Goal: Information Seeking & Learning: Learn about a topic

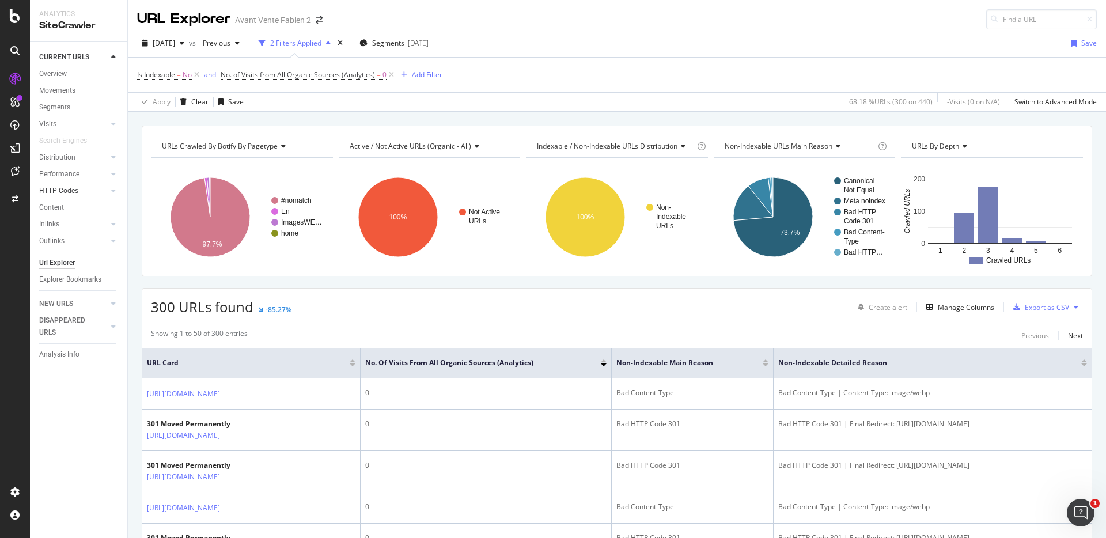
scroll to position [4, 0]
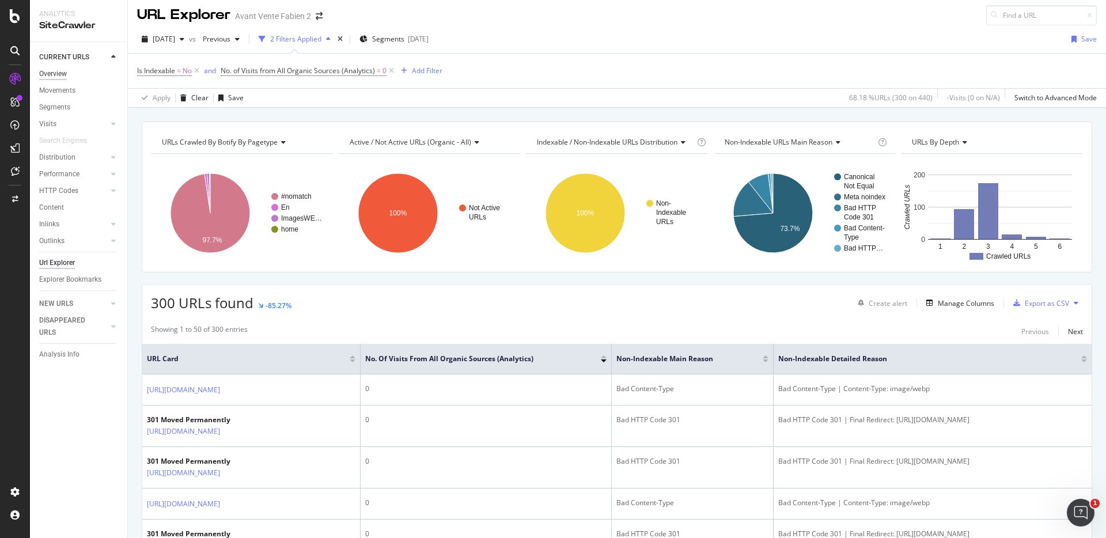
click at [50, 68] on div "Overview" at bounding box center [53, 74] width 28 height 12
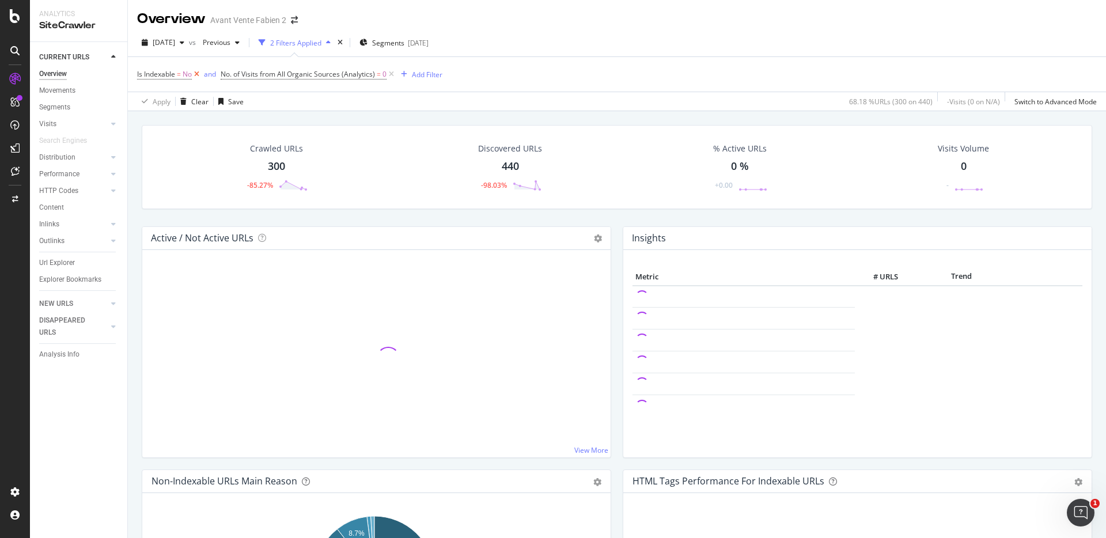
click at [196, 74] on icon at bounding box center [197, 75] width 10 height 12
click at [310, 71] on icon at bounding box center [308, 75] width 10 height 12
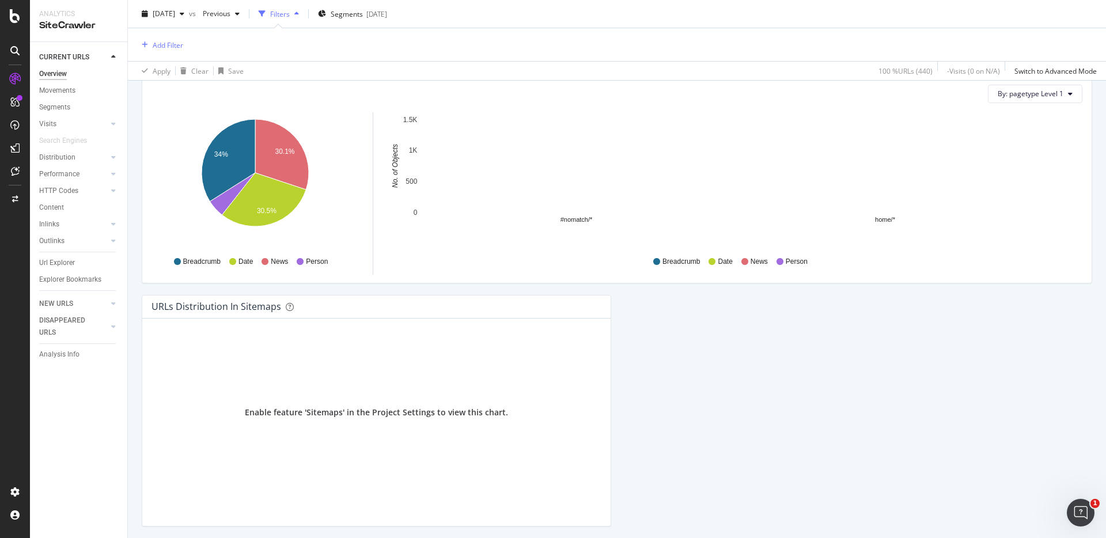
scroll to position [1081, 0]
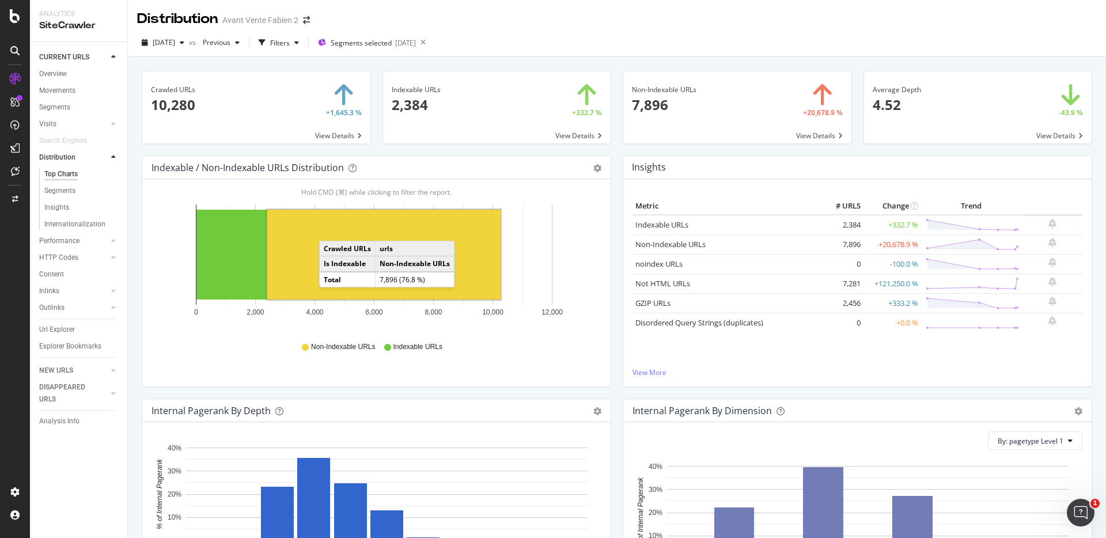
click at [331, 229] on rect "A chart." at bounding box center [383, 255] width 233 height 90
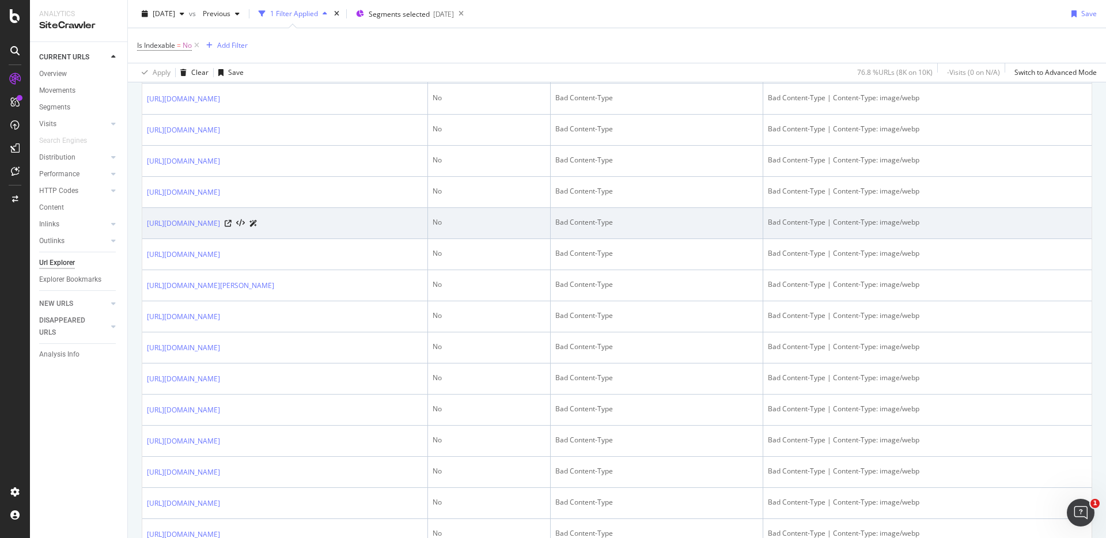
scroll to position [1555, 0]
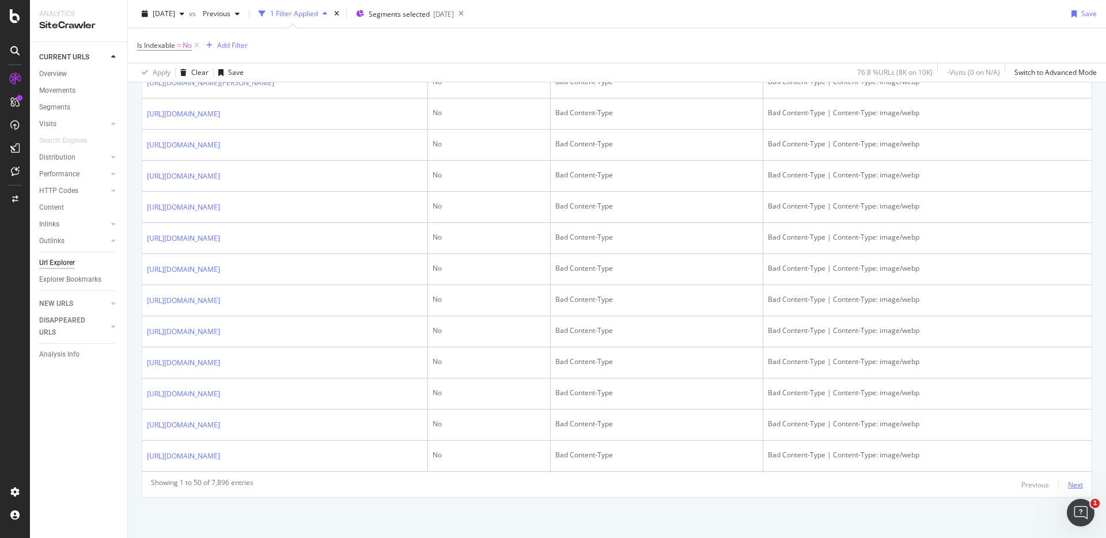
click at [1068, 482] on div "Next" at bounding box center [1075, 485] width 15 height 10
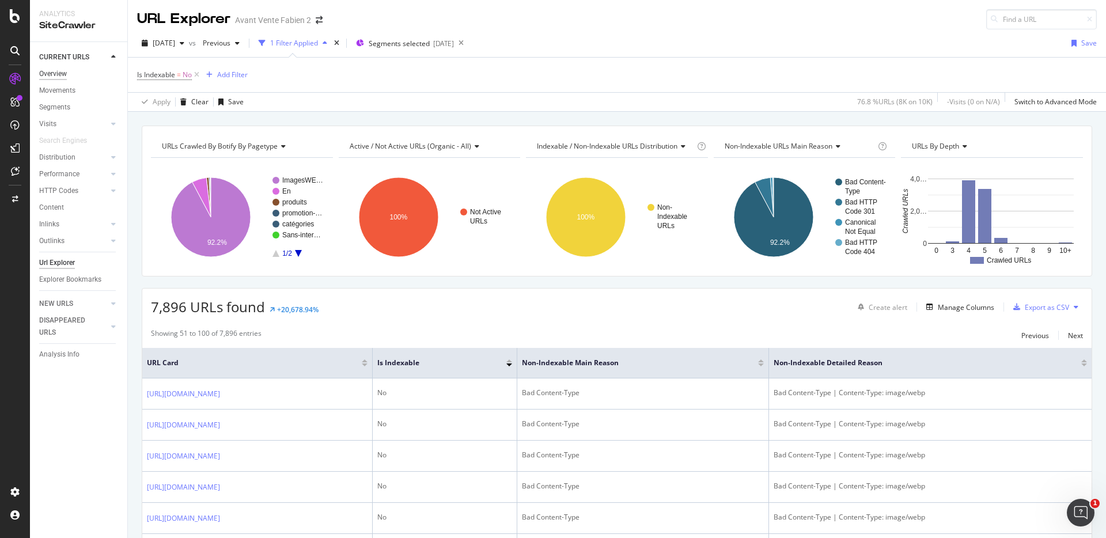
click at [47, 77] on div "Overview" at bounding box center [53, 74] width 28 height 12
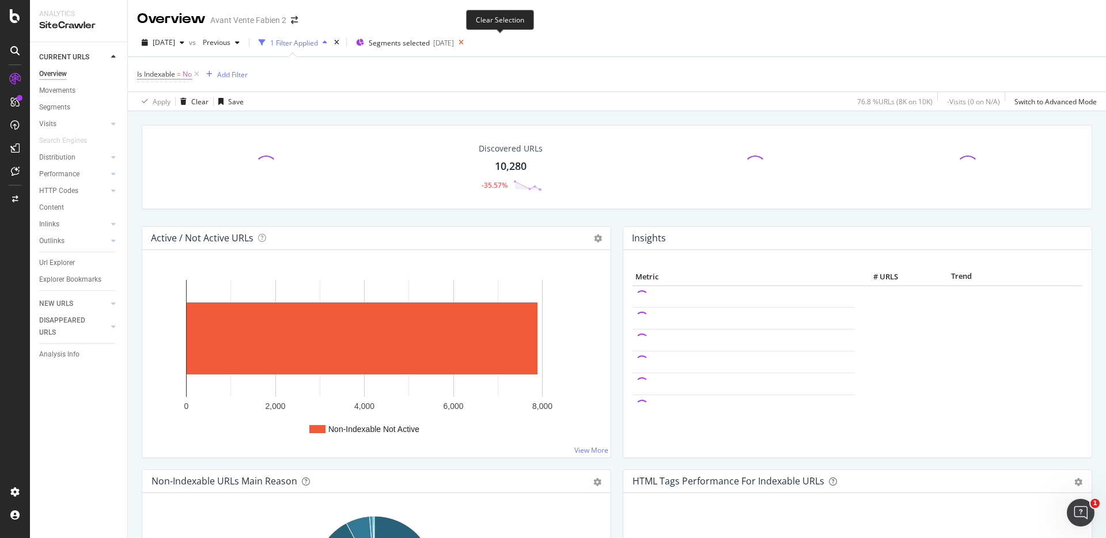
click at [468, 45] on icon at bounding box center [461, 43] width 14 height 16
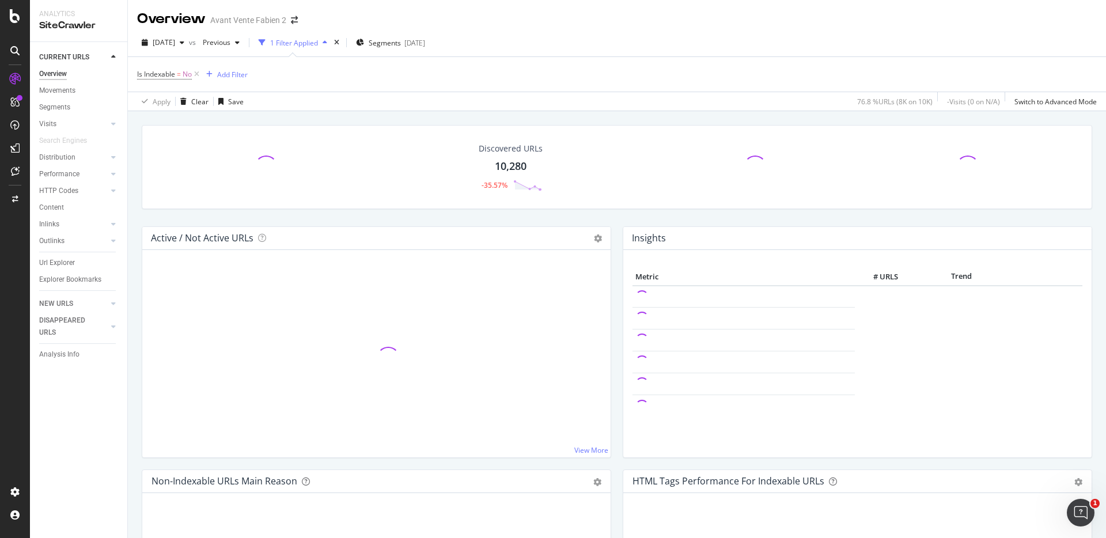
click at [610, 215] on div "Discovered URLs 10,280 -35.57%" at bounding box center [617, 175] width 962 height 101
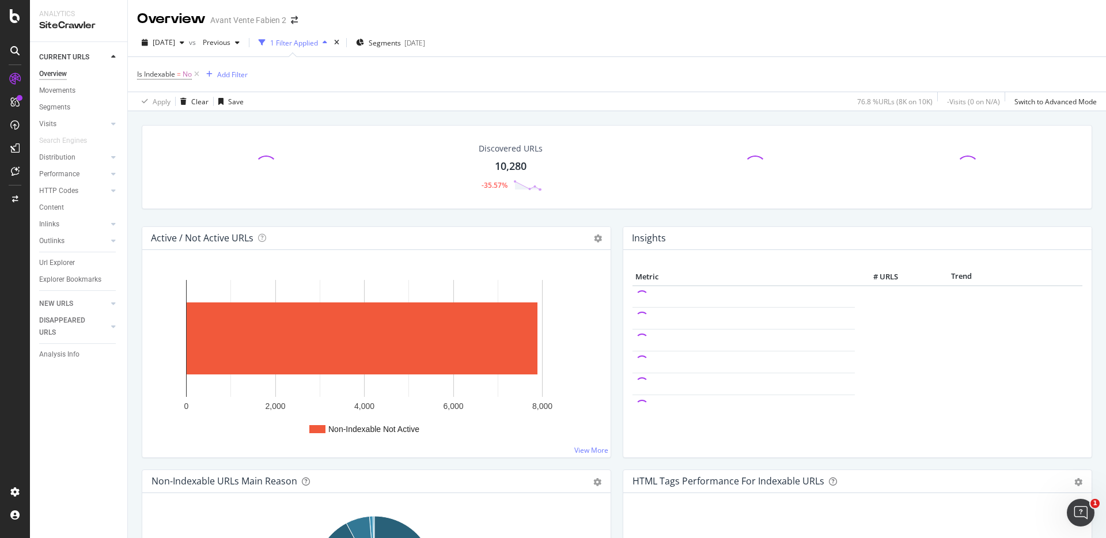
click at [612, 235] on div "Active / Not Active URLs Chart (by Value) Chart (by Percentage) Table Expand Ex…" at bounding box center [376, 347] width 481 height 243
click at [611, 234] on div "Active / Not Active URLs Chart (by Value) Chart (by Percentage) Table Expand Ex…" at bounding box center [376, 347] width 481 height 243
click at [611, 236] on div "Active / Not Active URLs Chart (by Value) Chart (by Percentage) Table Expand Ex…" at bounding box center [376, 347] width 481 height 243
click at [617, 238] on div "Insights Metric # URLS Trend" at bounding box center [857, 347] width 481 height 243
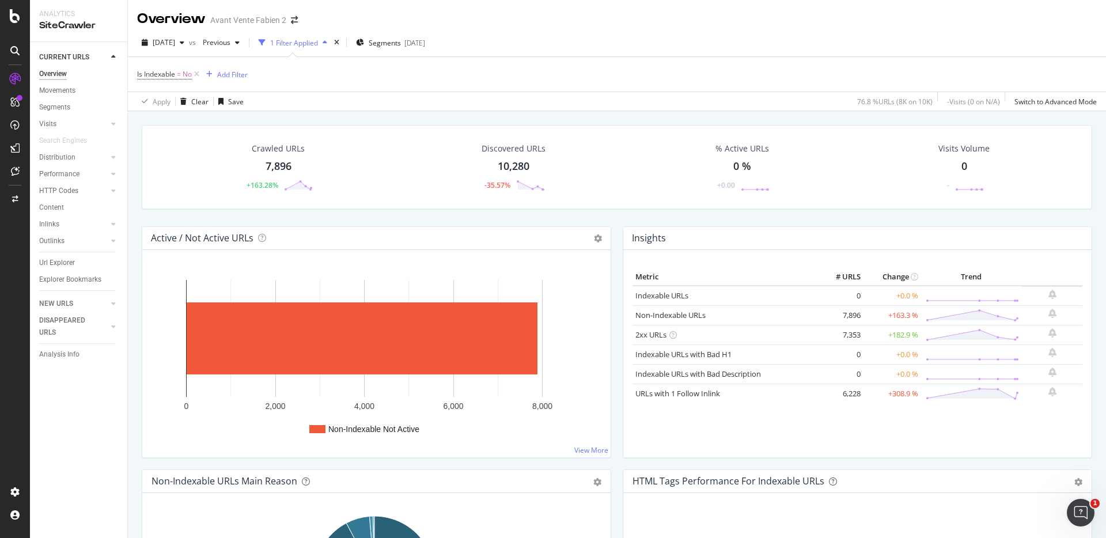
click at [612, 238] on div "Active / Not Active URLs Chart (by Value) Chart (by Percentage) Table Expand Ex…" at bounding box center [376, 347] width 481 height 243
click at [612, 237] on div "Active / Not Active URLs Chart (by Value) Chart (by Percentage) Table Expand Ex…" at bounding box center [376, 347] width 481 height 243
click at [134, 213] on div "Crawled URLs 7,896 +163.28% Discovered URLs 10,280 -35.57% % Active URLs 0 % +0…" at bounding box center [617, 380] width 978 height 538
click at [132, 118] on div "Crawled URLs 7,896 +163.28% Discovered URLs 10,280 -35.57% % Active URLs 0 % +0…" at bounding box center [617, 380] width 978 height 538
click at [132, 116] on div "Crawled URLs 7,896 +163.28% Discovered URLs 10,280 -35.57% % Active URLs 0 % +0…" at bounding box center [617, 380] width 978 height 538
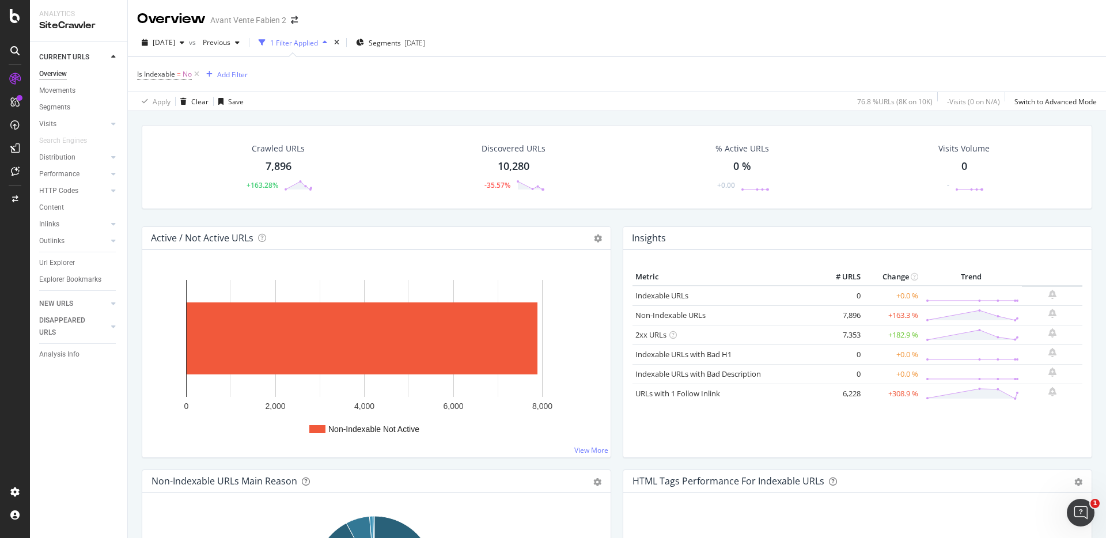
click at [133, 116] on div "Crawled URLs 7,896 +163.28% Discovered URLs 10,280 -35.57% % Active URLs 0 % +0…" at bounding box center [617, 380] width 978 height 538
click at [197, 77] on icon at bounding box center [197, 75] width 10 height 12
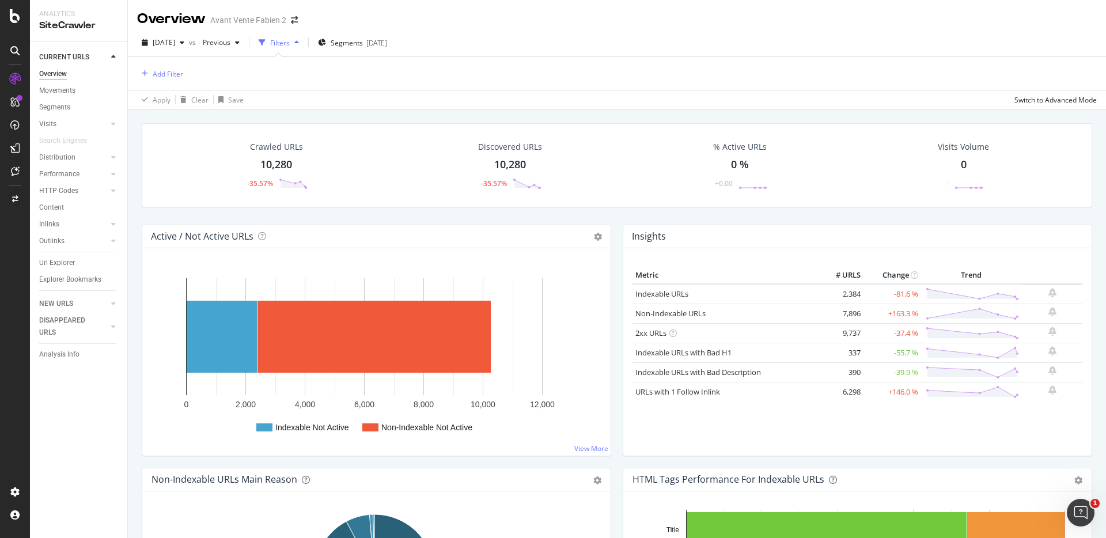
click at [499, 39] on div "[DATE] vs Previous Filters Segments [DATE]" at bounding box center [617, 44] width 978 height 23
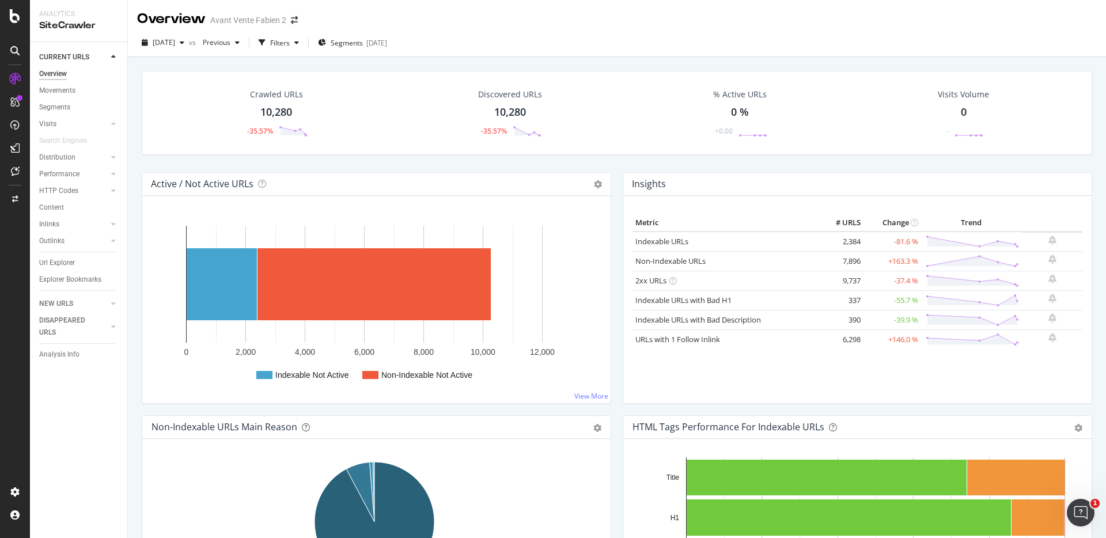
click at [526, 31] on div "[DATE] vs Previous Filters Segments [DATE]" at bounding box center [617, 43] width 978 height 28
click at [608, 183] on div "Active / Not Active URLs Chart (by Value) Chart (by Percentage) Table Expand Ex…" at bounding box center [376, 293] width 481 height 243
click at [138, 159] on div "Crawled URLs 10,280 -35.57% Discovered URLs 10,280 -35.57% % Active URLs 0 % +0…" at bounding box center [617, 121] width 962 height 101
click at [617, 179] on div "Insights Metric # URLS Change Trend Indexable URLs 2,384 -81.6 % Non-Indexable …" at bounding box center [857, 293] width 481 height 243
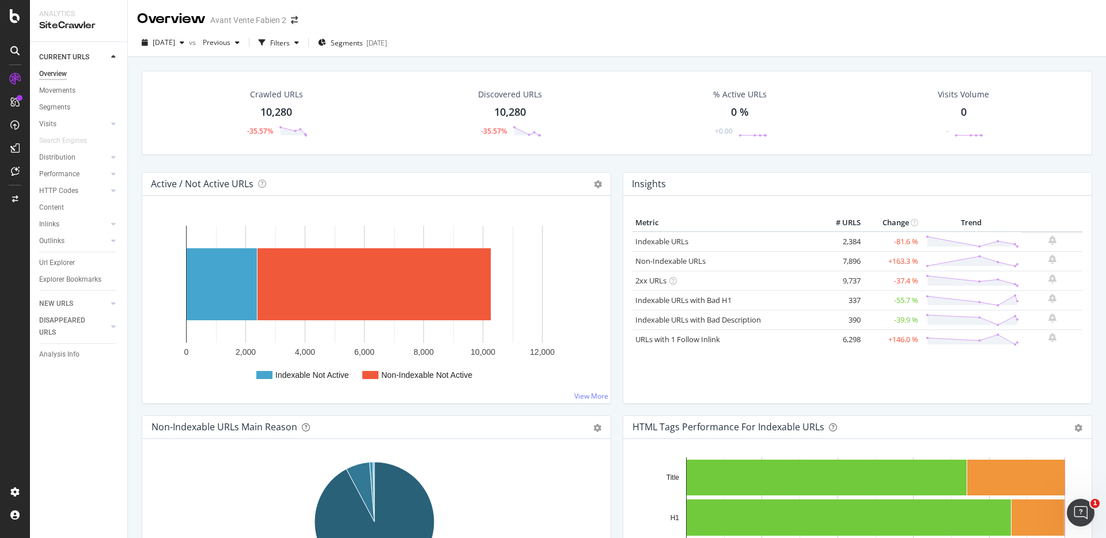
click at [617, 181] on div "Insights Metric # URLS Change Trend Indexable URLs 2,384 -81.6 % Non-Indexable …" at bounding box center [857, 293] width 481 height 243
click at [660, 49] on div "[DATE] vs Previous Filters Segments [DATE]" at bounding box center [617, 44] width 978 height 23
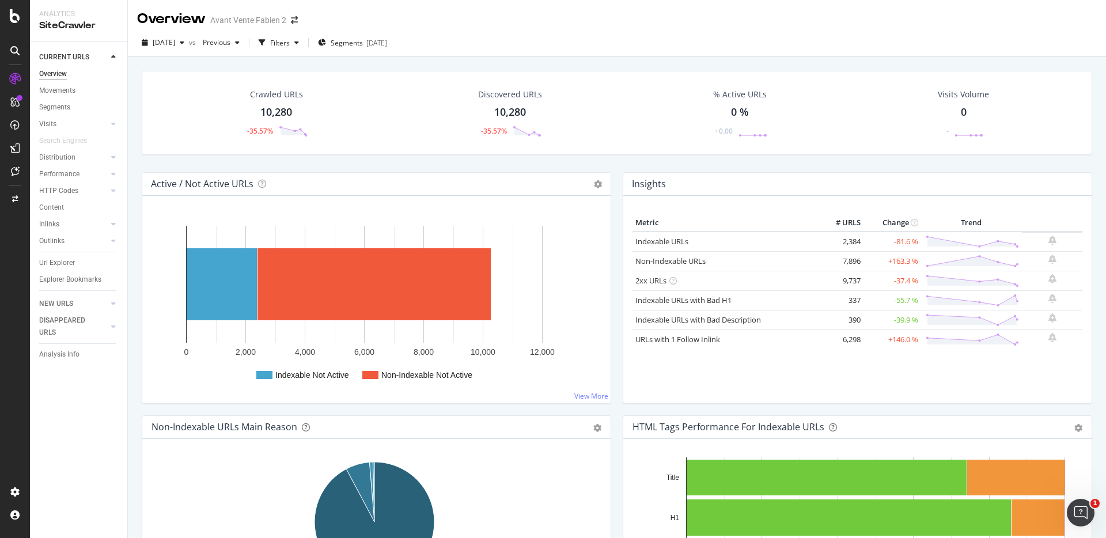
click at [50, 238] on div "Outlinks" at bounding box center [51, 241] width 25 height 12
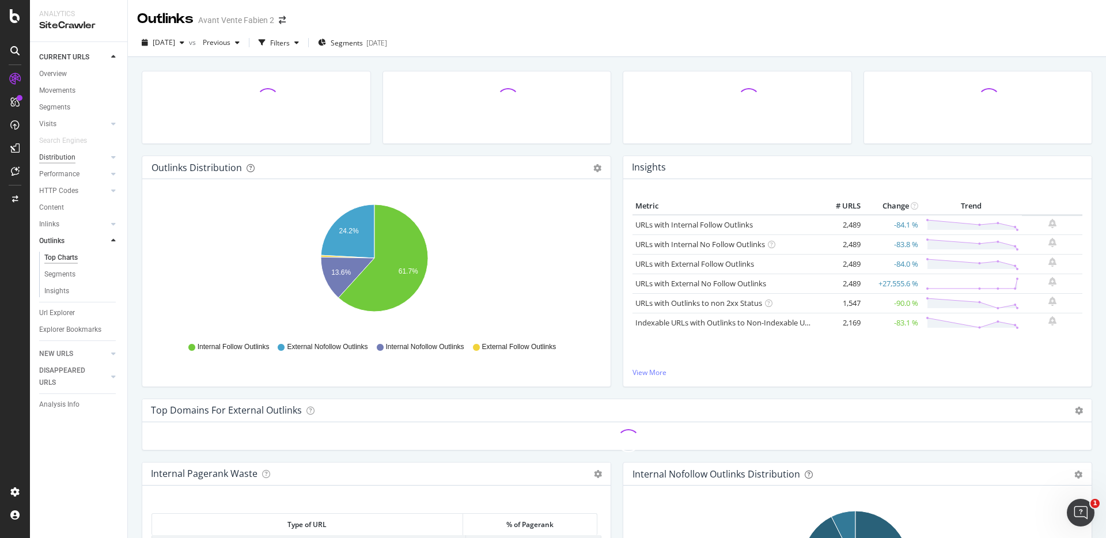
click at [67, 158] on div "Distribution" at bounding box center [57, 157] width 36 height 12
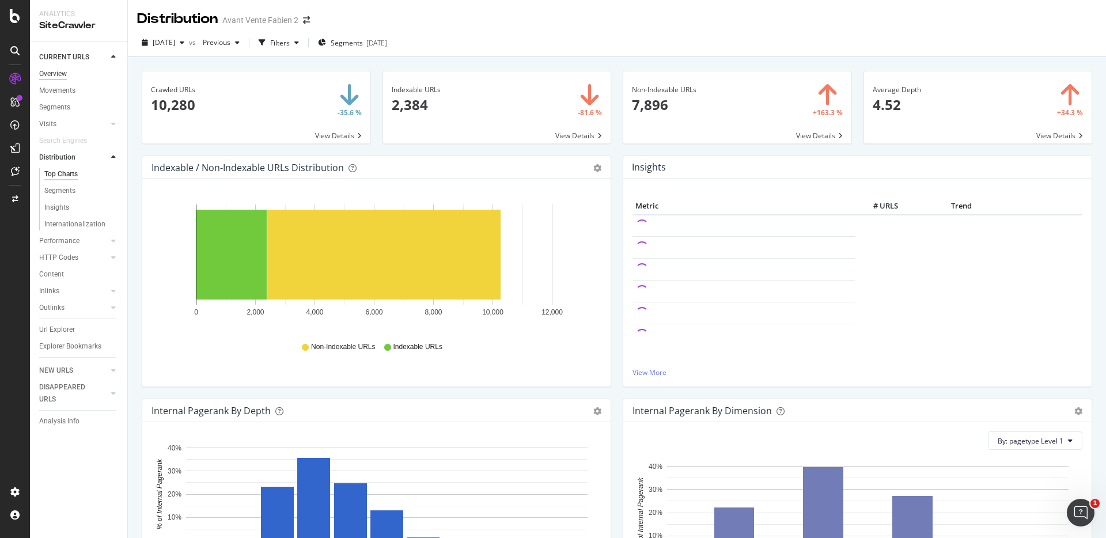
click at [64, 71] on div "Overview" at bounding box center [53, 74] width 28 height 12
